Goal: Register for event/course

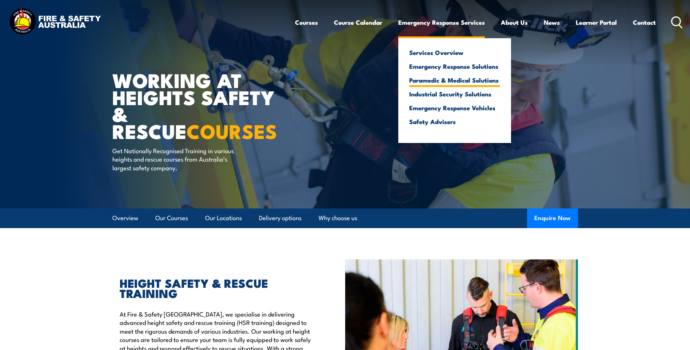
click at [453, 80] on link "Paramedic & Medical Solutions" at bounding box center [454, 80] width 91 height 7
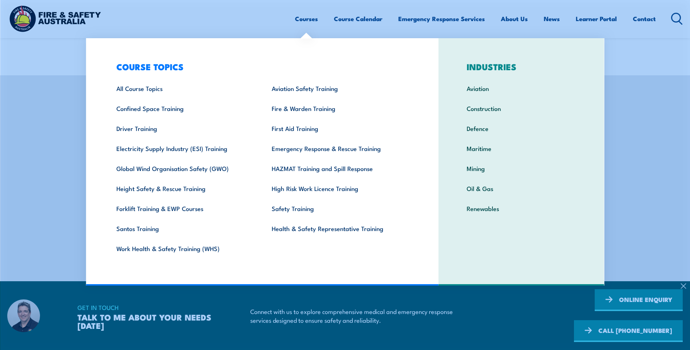
click at [306, 18] on link "Courses" at bounding box center [306, 18] width 23 height 19
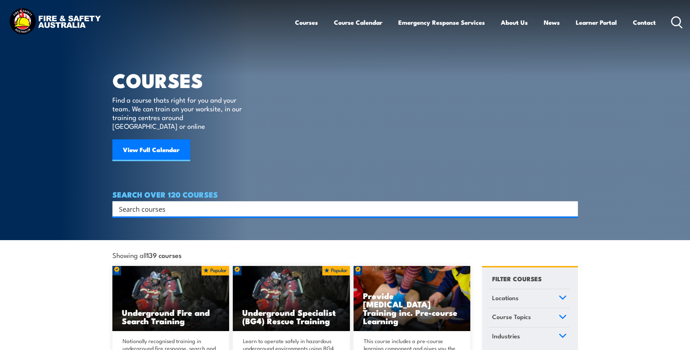
click at [310, 24] on link "Courses" at bounding box center [306, 22] width 23 height 19
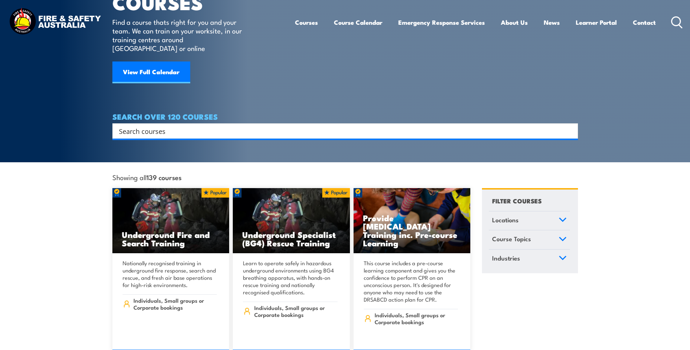
scroll to position [146, 0]
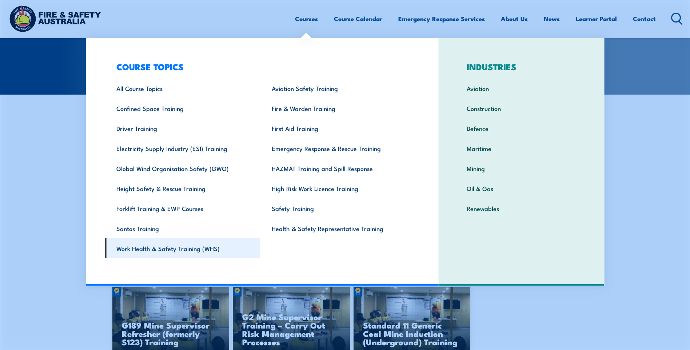
click at [177, 248] on link "Work Health & Safety Training (WHS)" at bounding box center [182, 248] width 155 height 20
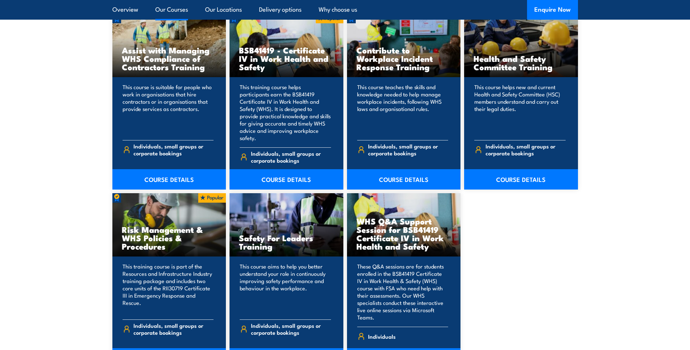
scroll to position [619, 0]
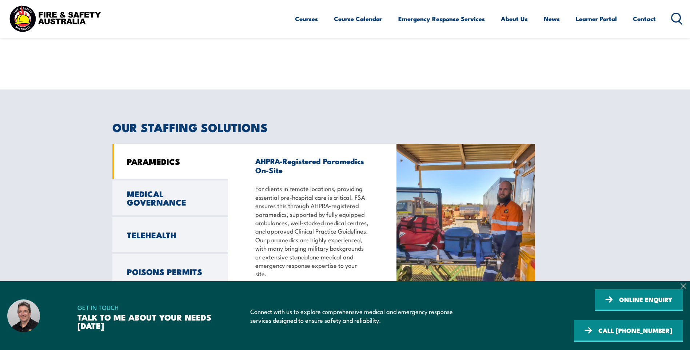
scroll to position [510, 0]
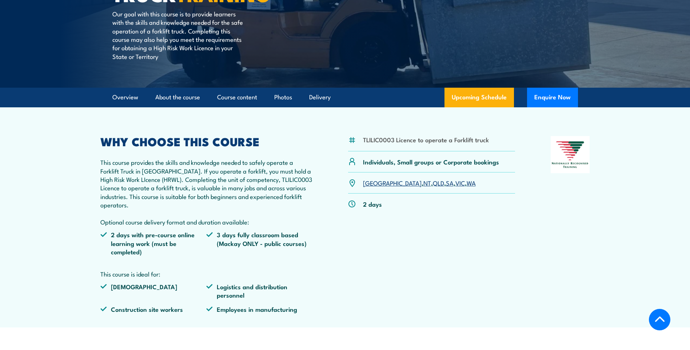
click at [467, 186] on link "WA" at bounding box center [471, 182] width 9 height 9
click at [467, 180] on link "WA" at bounding box center [471, 182] width 9 height 9
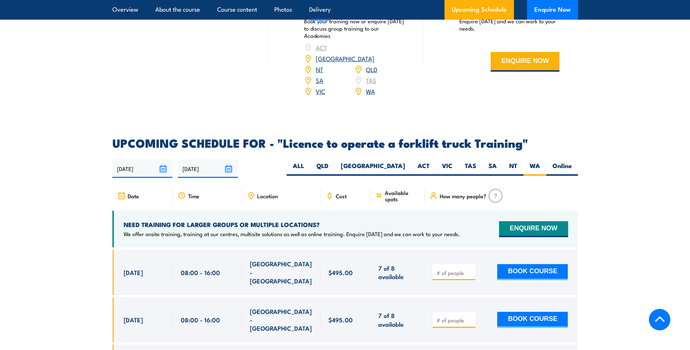
scroll to position [1073, 0]
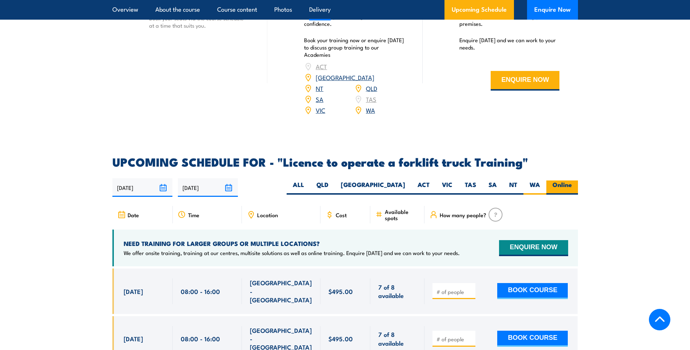
click at [557, 181] on label "Online" at bounding box center [563, 188] width 32 height 14
click at [572, 181] on input "Online" at bounding box center [574, 183] width 5 height 5
radio input "true"
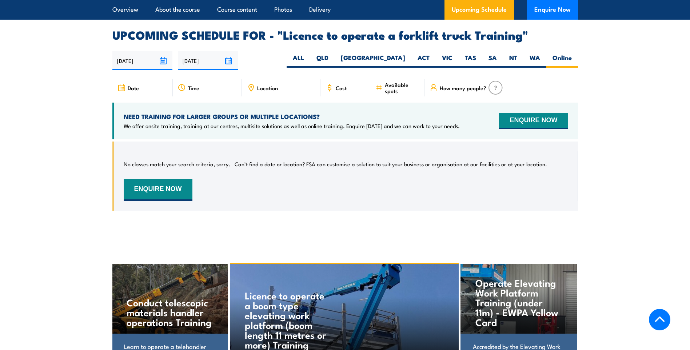
scroll to position [1182, 0]
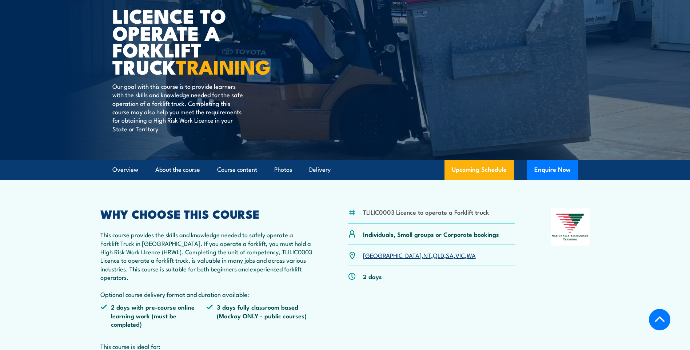
scroll to position [73, 0]
